Goal: Information Seeking & Learning: Learn about a topic

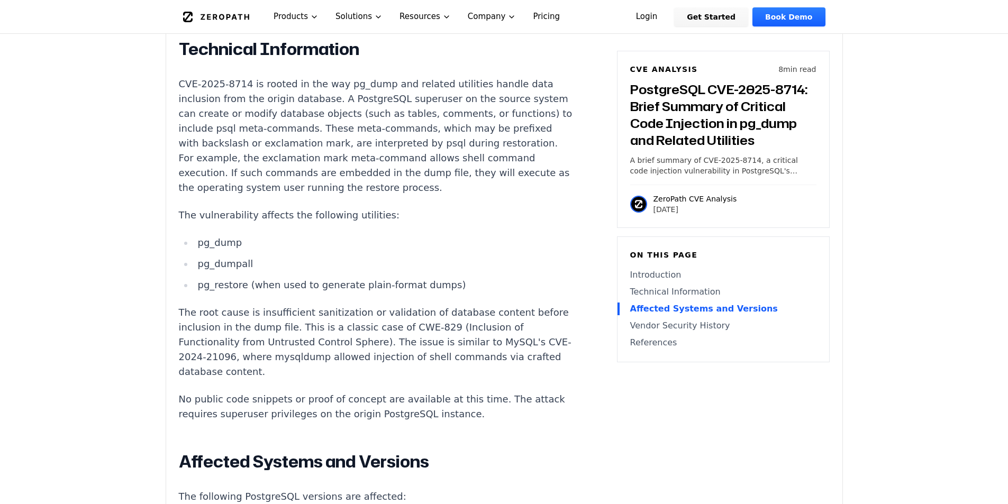
scroll to position [847, 0]
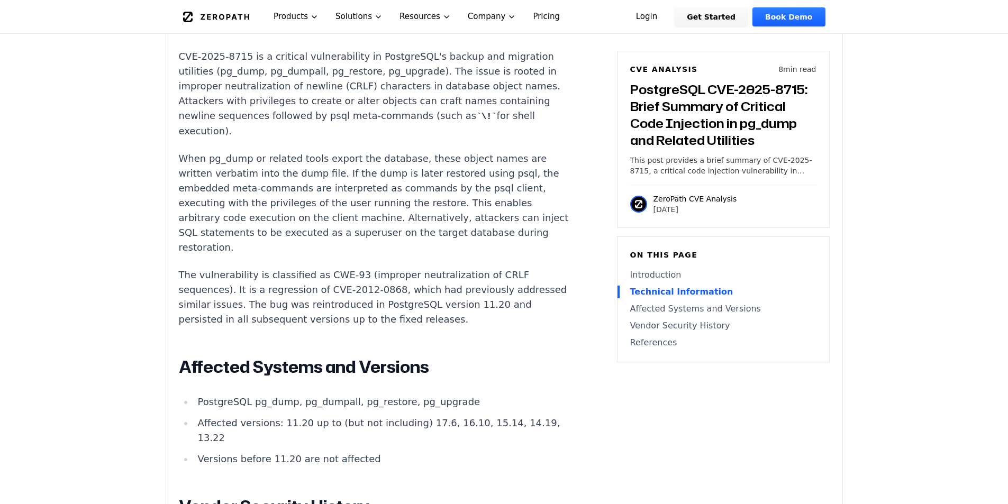
scroll to position [953, 0]
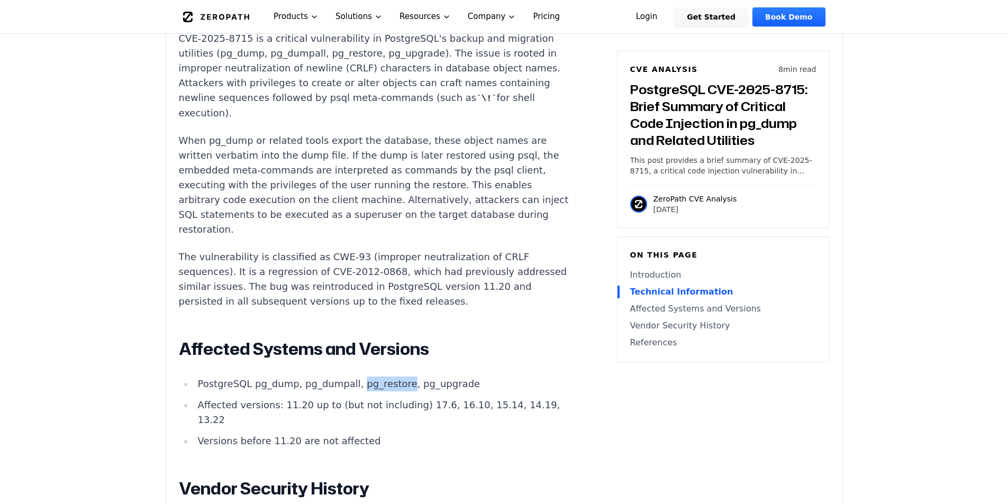
drag, startPoint x: 391, startPoint y: 372, endPoint x: 348, endPoint y: 373, distance: 42.4
click at [348, 377] on li "PostgreSQL pg_dump, pg_dumpall, pg_restore, pg_upgrade" at bounding box center [383, 384] width 379 height 15
copy li "pg_restore"
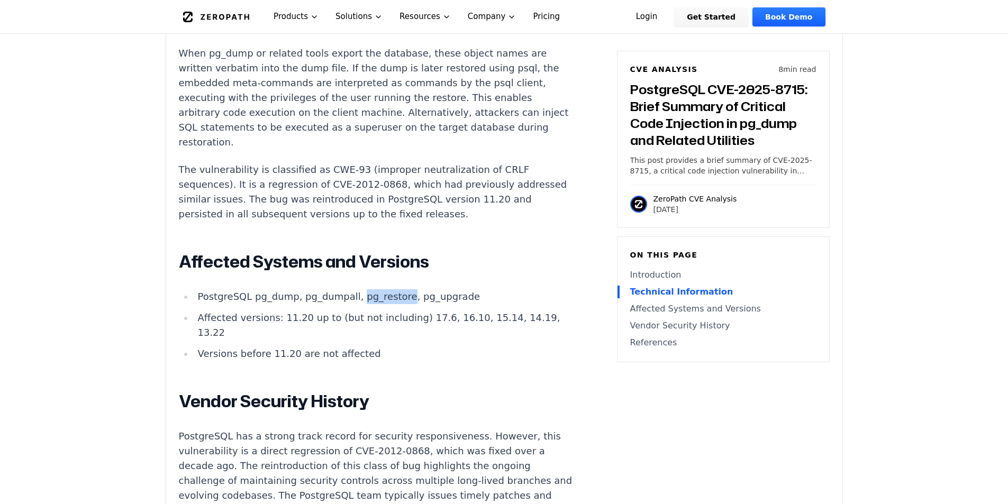
scroll to position [1059, 0]
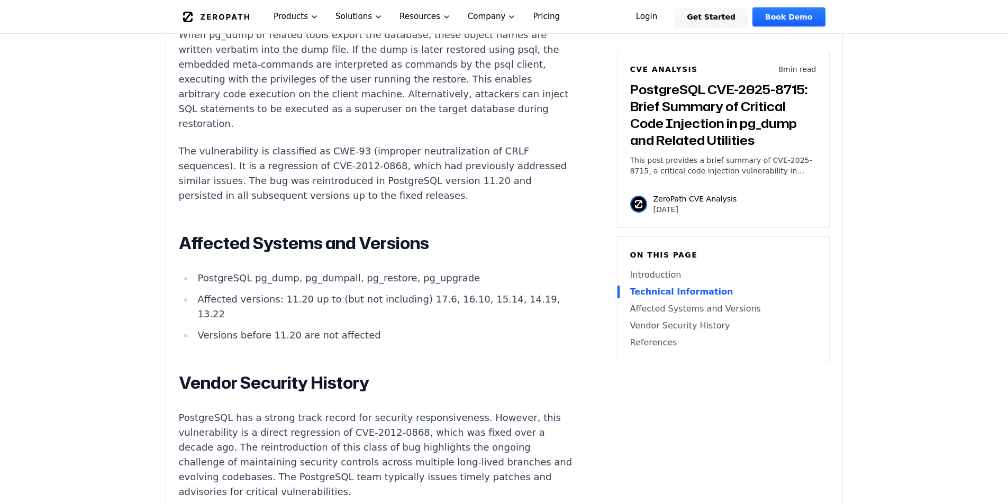
click at [531, 139] on article "Introduction Attackers with access to a PostgreSQL origin server can embed mali…" at bounding box center [392, 180] width 426 height 985
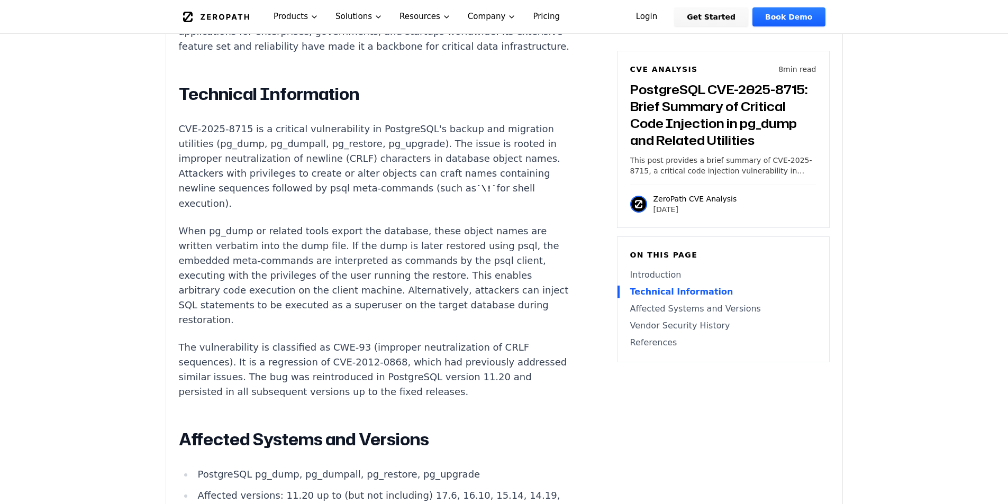
scroll to position [794, 0]
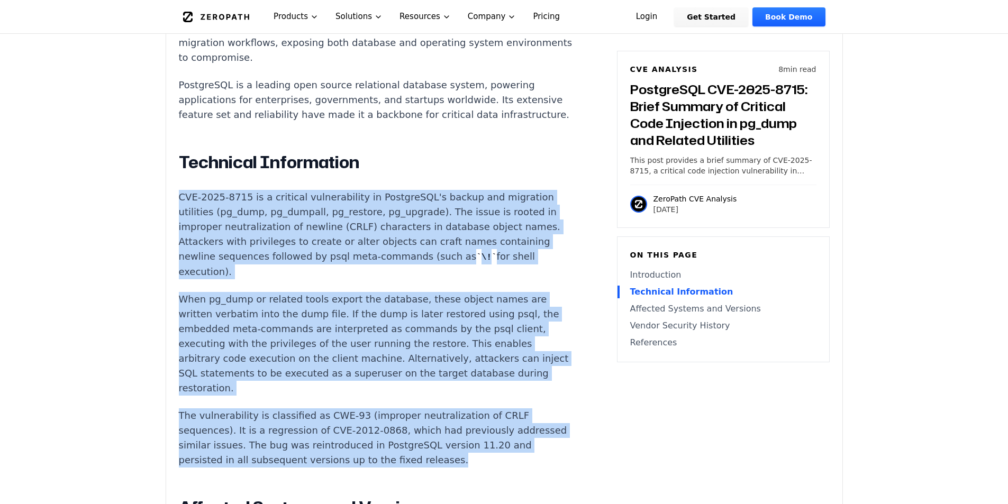
drag, startPoint x: 177, startPoint y: 176, endPoint x: 485, endPoint y: 451, distance: 412.8
click at [485, 451] on div "Experimental AI-Generated Content This CVE analysis is an experimental publicat…" at bounding box center [504, 259] width 676 height 1441
copy div "CVE-2025-8715 is a critical vulnerability in PostgreSQL's backup and migration …"
click at [468, 169] on div "Introduction Attackers with access to a PostgreSQL origin server can embed mali…" at bounding box center [376, 442] width 394 height 979
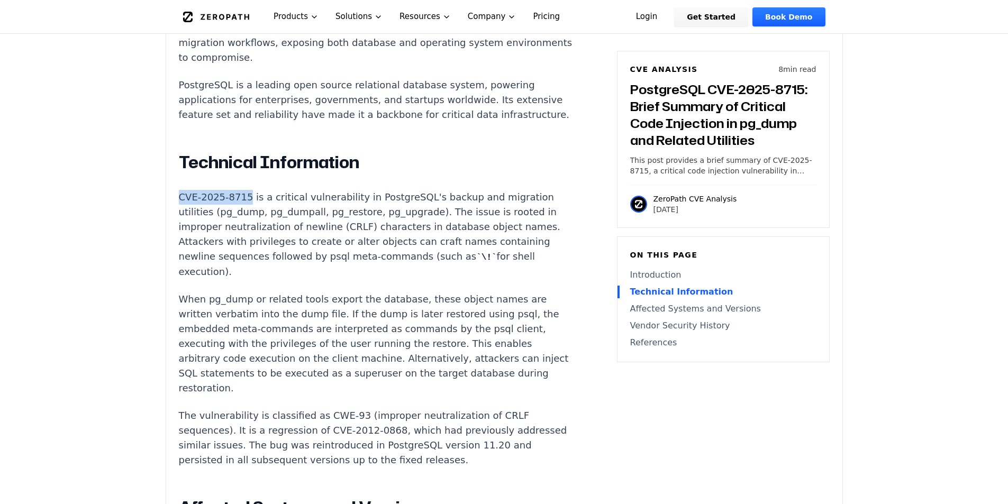
drag, startPoint x: 240, startPoint y: 185, endPoint x: 180, endPoint y: 184, distance: 59.8
click at [180, 190] on p "CVE-2025-8715 is a critical vulnerability in PostgreSQL's backup and migration …" at bounding box center [376, 234] width 394 height 89
copy p "CVE-2025-8715"
